Goal: Ask a question

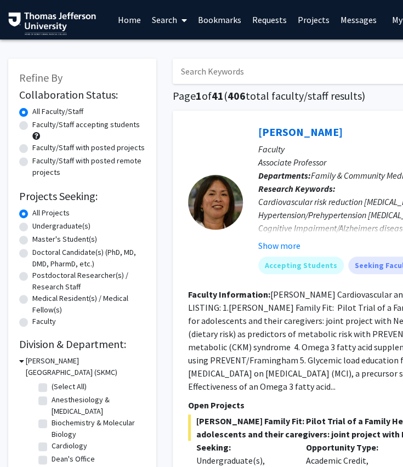
click at [197, 76] on input "Search Keywords" at bounding box center [388, 71] width 430 height 25
type input "[PERSON_NAME]"
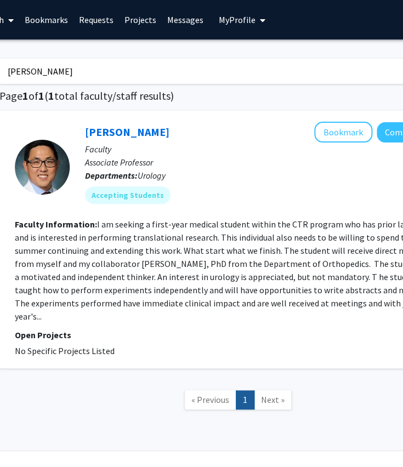
scroll to position [0, 119]
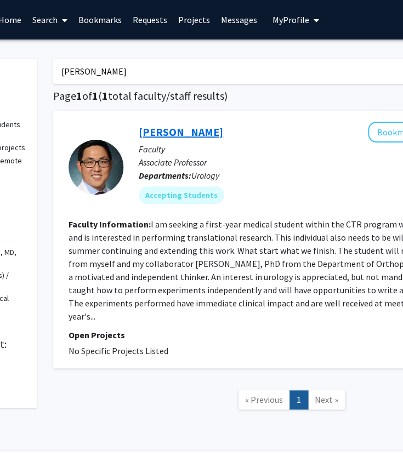
click at [173, 136] on link "[PERSON_NAME]" at bounding box center [181, 132] width 84 height 14
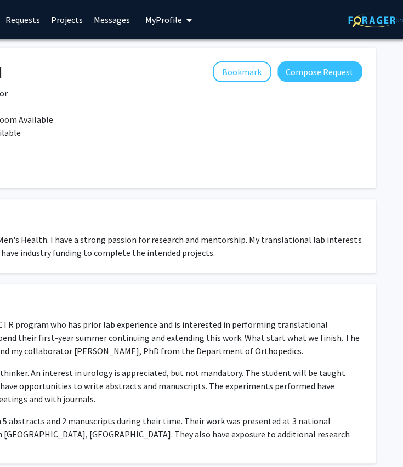
scroll to position [0, 255]
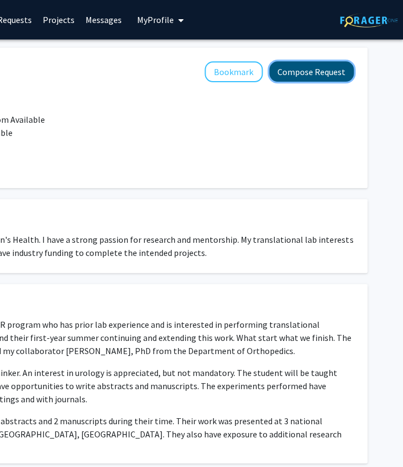
click at [303, 67] on button "Compose Request" at bounding box center [311, 71] width 84 height 20
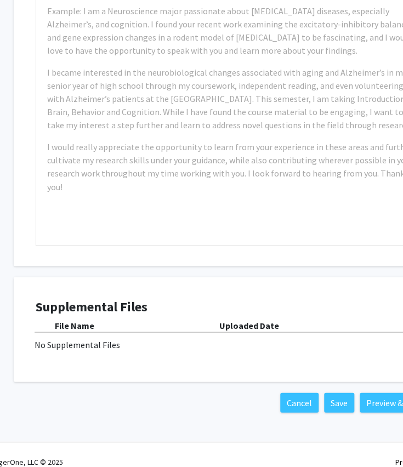
scroll to position [415, 0]
